Goal: Task Accomplishment & Management: Manage account settings

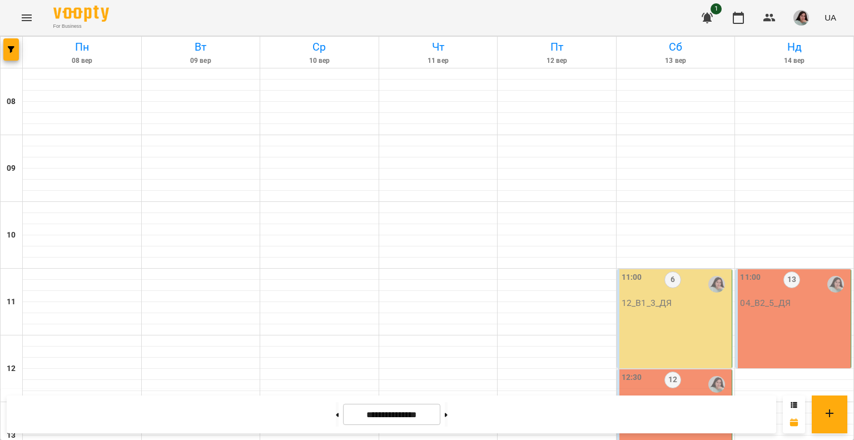
scroll to position [612, 0]
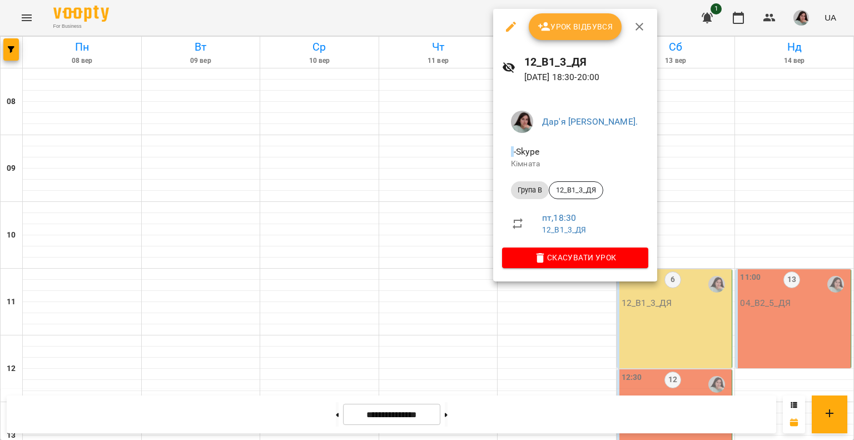
click at [363, 29] on span "Урок відбувся" at bounding box center [575, 26] width 76 height 13
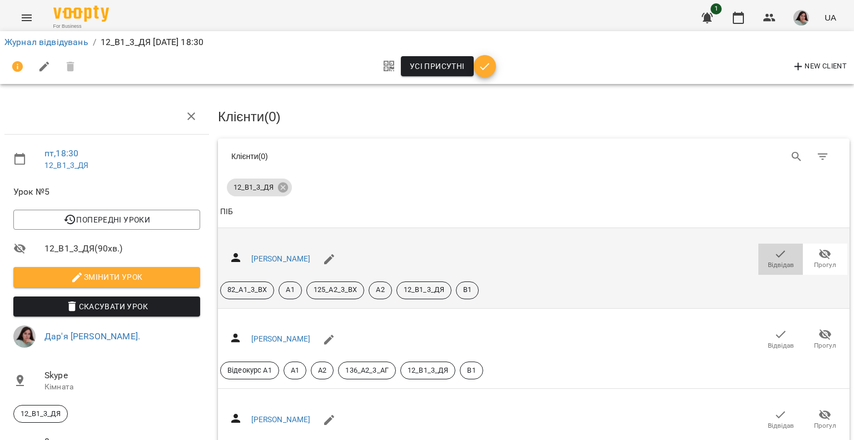
click at [363, 253] on icon "button" at bounding box center [780, 253] width 13 height 13
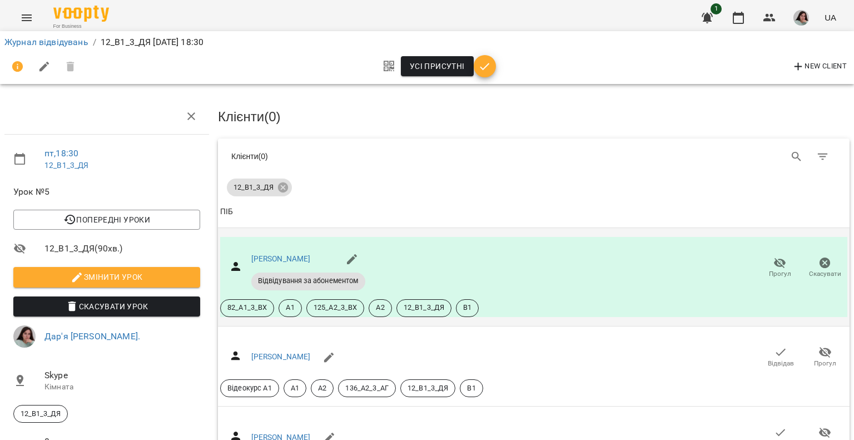
scroll to position [111, 0]
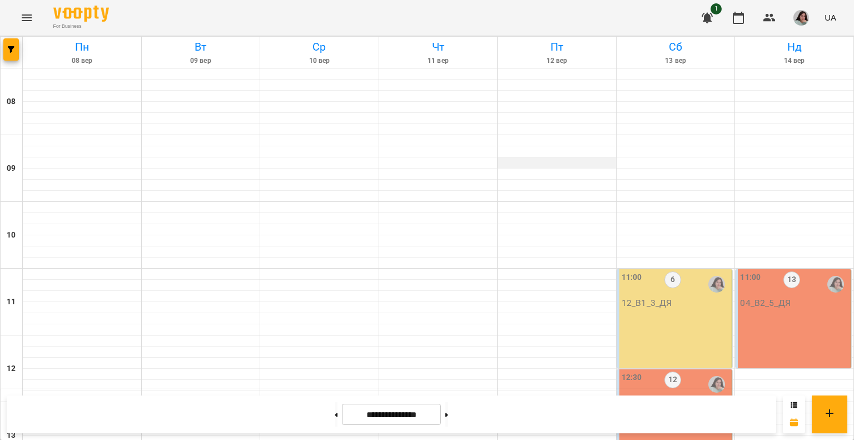
scroll to position [389, 0]
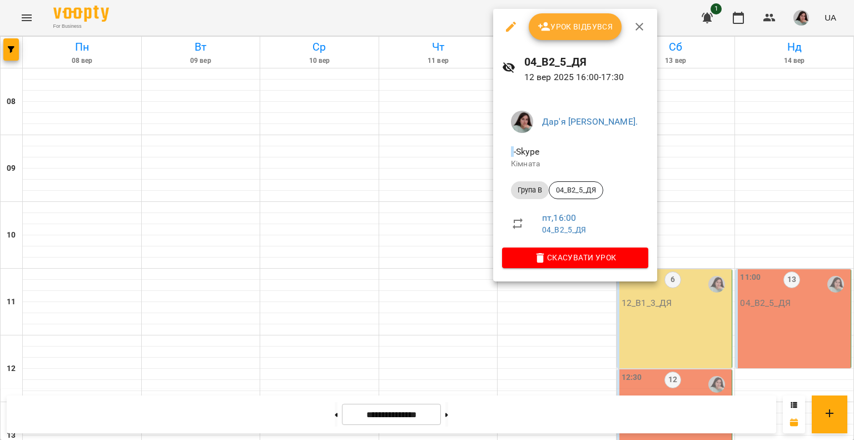
click at [363, 28] on span "Урок відбувся" at bounding box center [575, 26] width 76 height 13
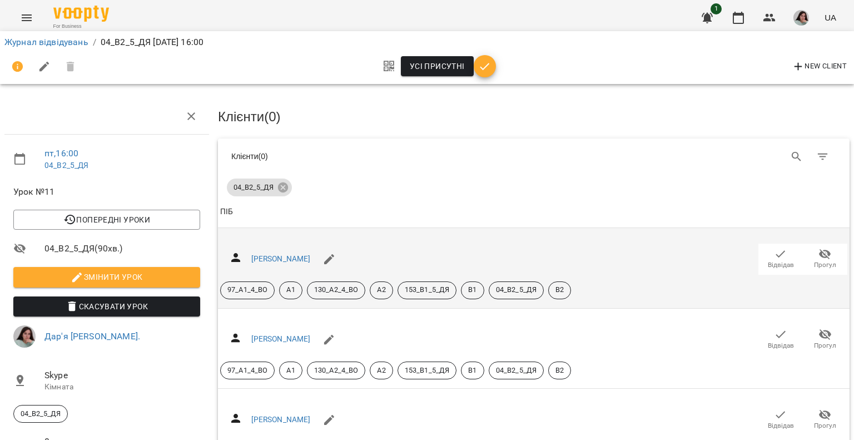
click at [363, 248] on icon "button" at bounding box center [780, 253] width 13 height 13
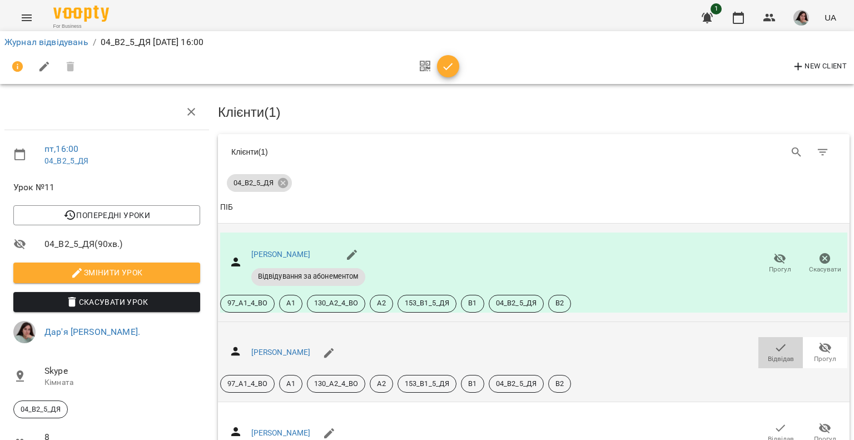
click at [363, 341] on icon "button" at bounding box center [780, 347] width 13 height 13
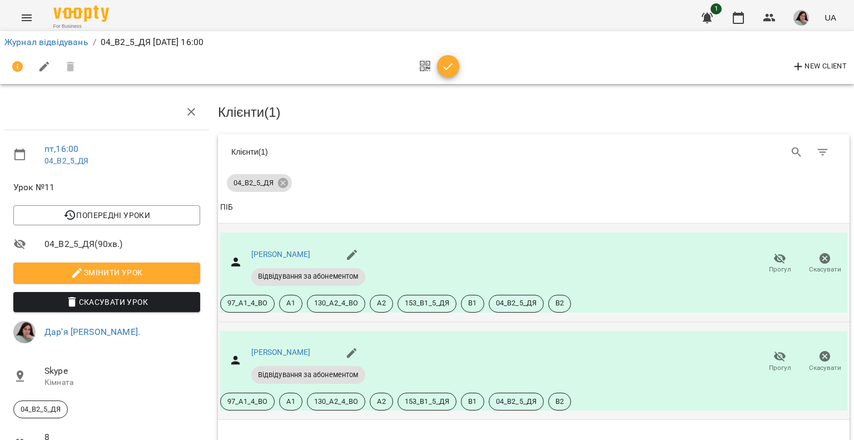
scroll to position [222, 0]
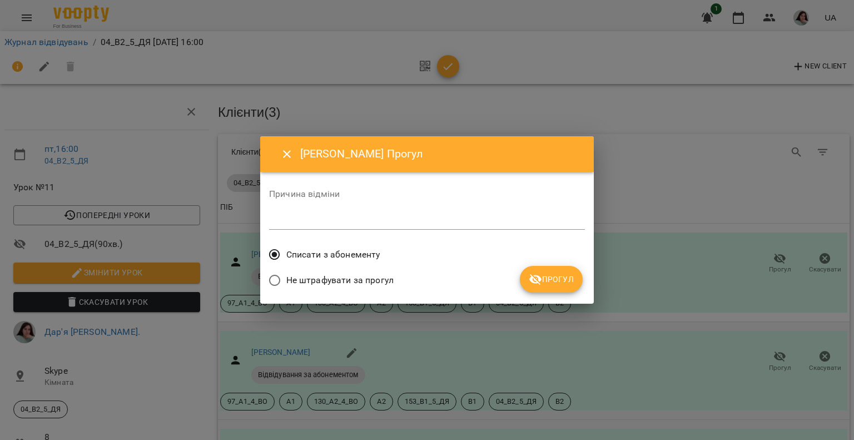
click at [363, 282] on icon "submit" at bounding box center [535, 278] width 13 height 13
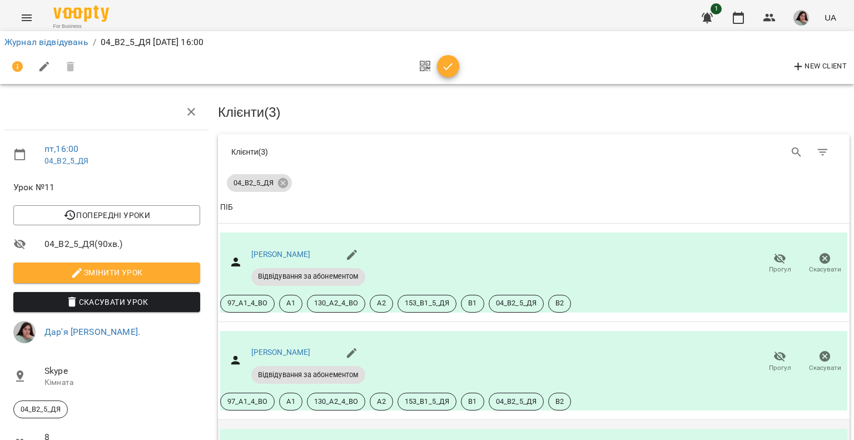
scroll to position [305, 0]
click at [363, 63] on icon "button" at bounding box center [447, 66] width 13 height 13
